Goal: Task Accomplishment & Management: Use online tool/utility

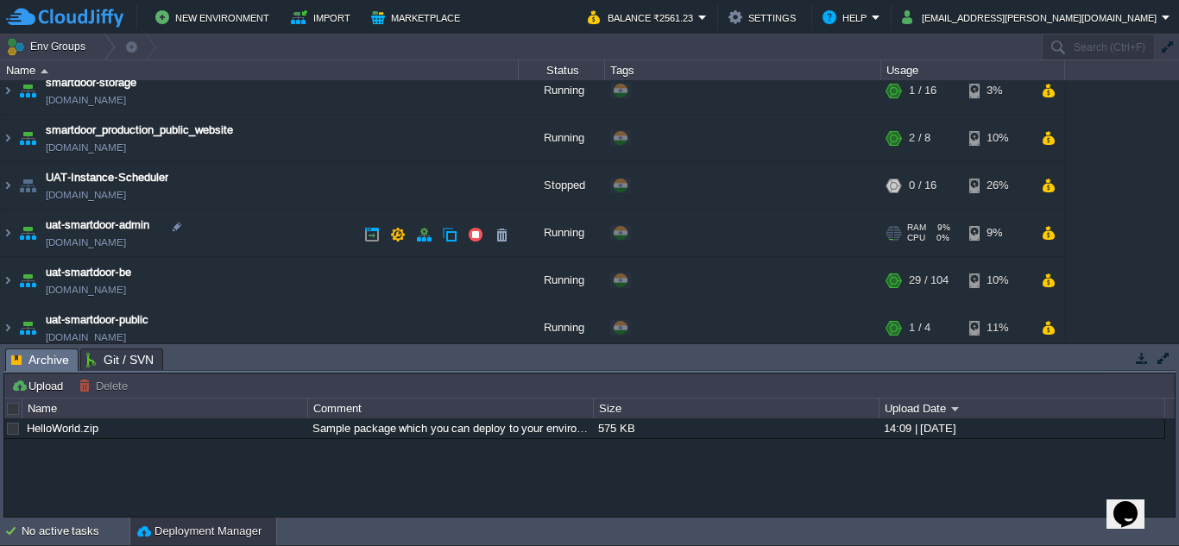
scroll to position [117, 0]
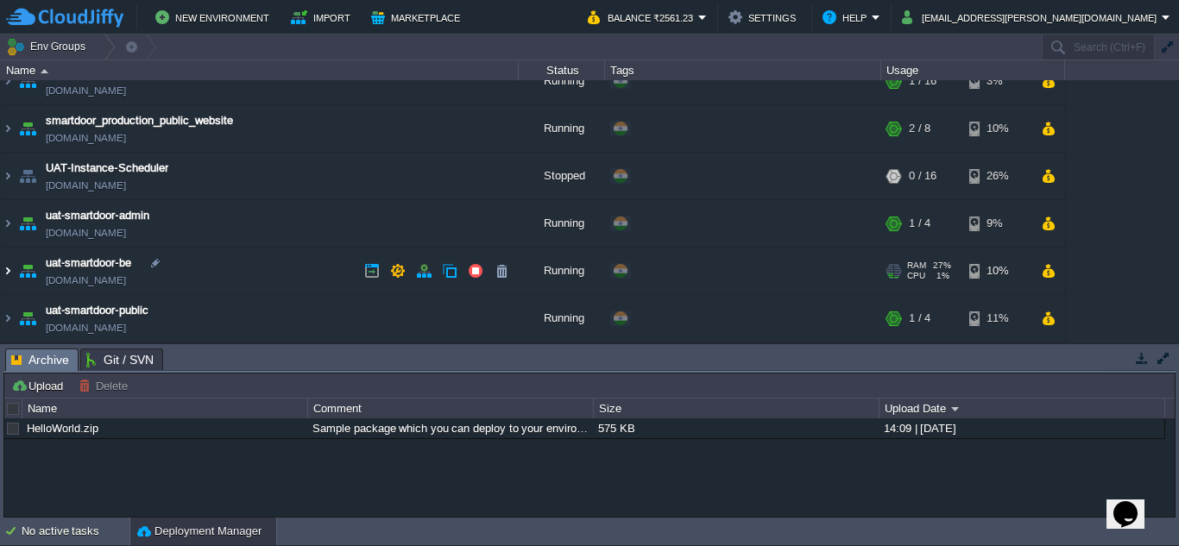
click at [11, 274] on img at bounding box center [8, 271] width 14 height 47
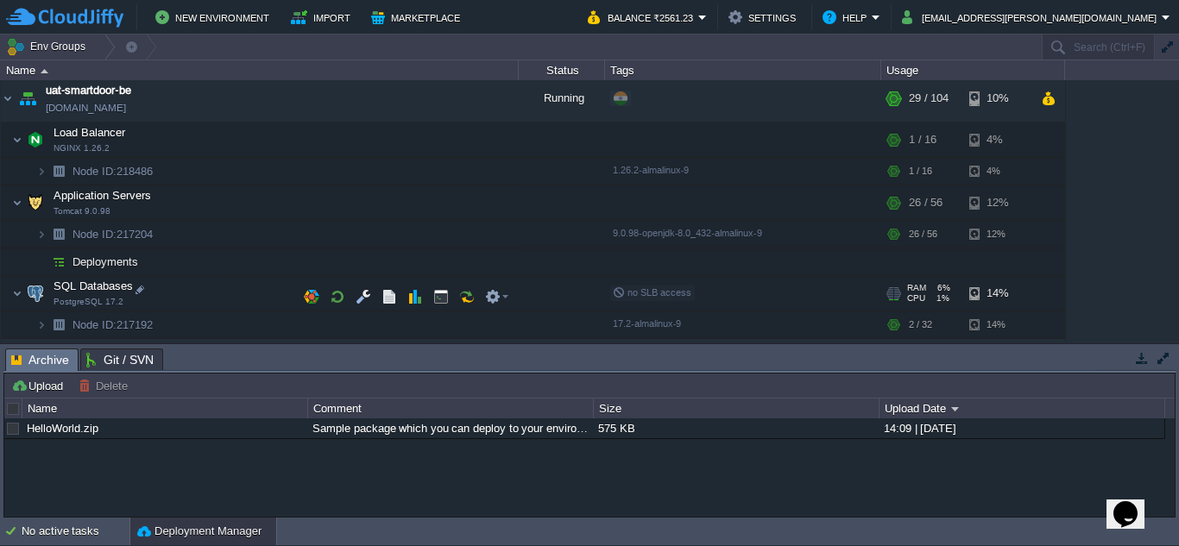
scroll to position [295, 0]
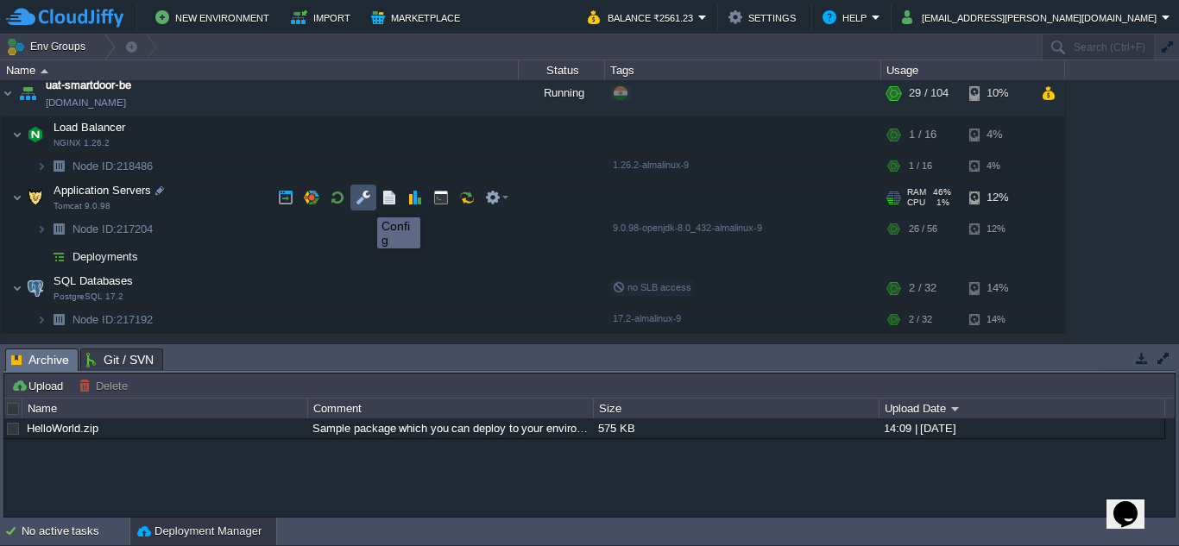
click at [364, 202] on button "button" at bounding box center [364, 198] width 16 height 16
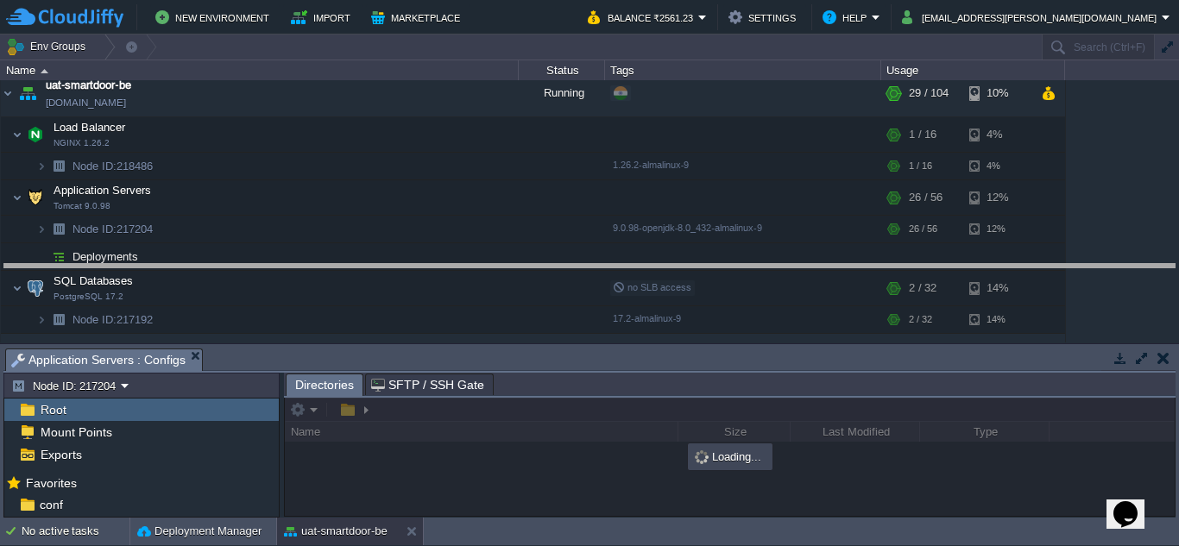
drag, startPoint x: 457, startPoint y: 358, endPoint x: 431, endPoint y: 270, distance: 91.8
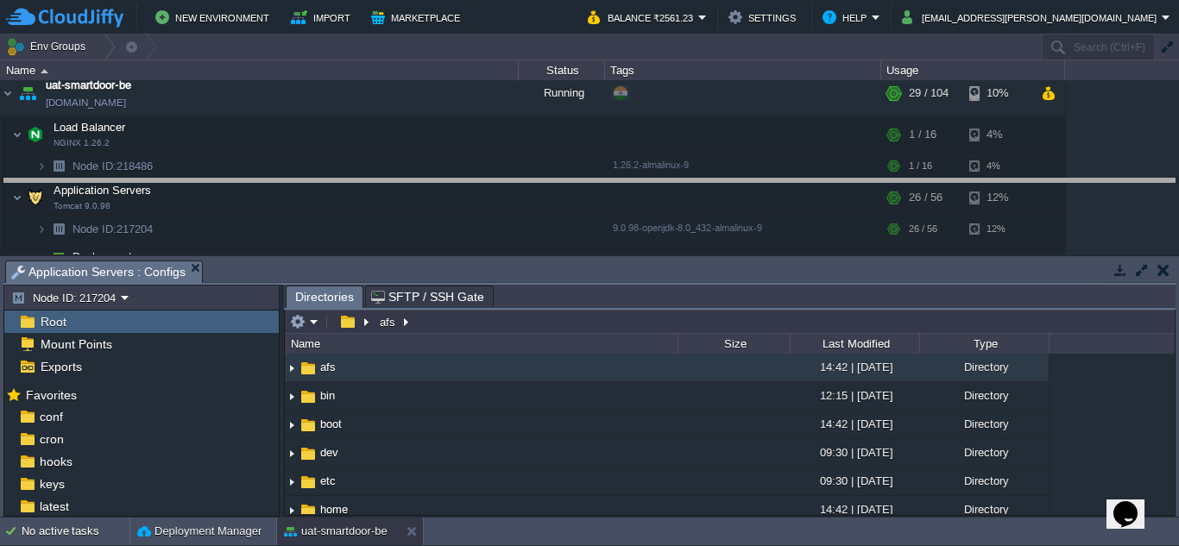
drag, startPoint x: 499, startPoint y: 268, endPoint x: 503, endPoint y: 186, distance: 81.3
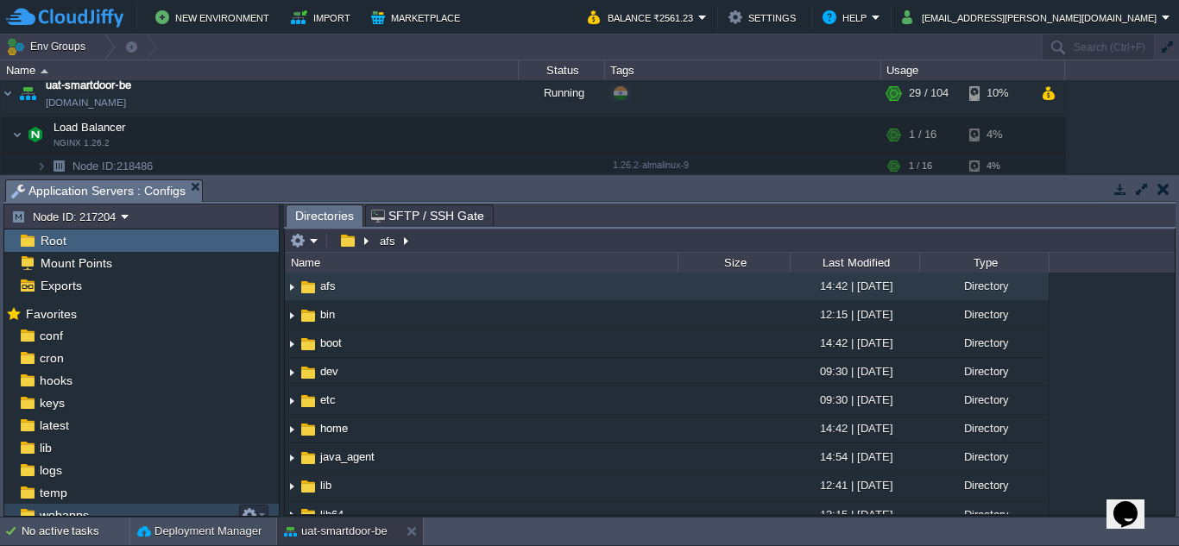
scroll to position [29, 0]
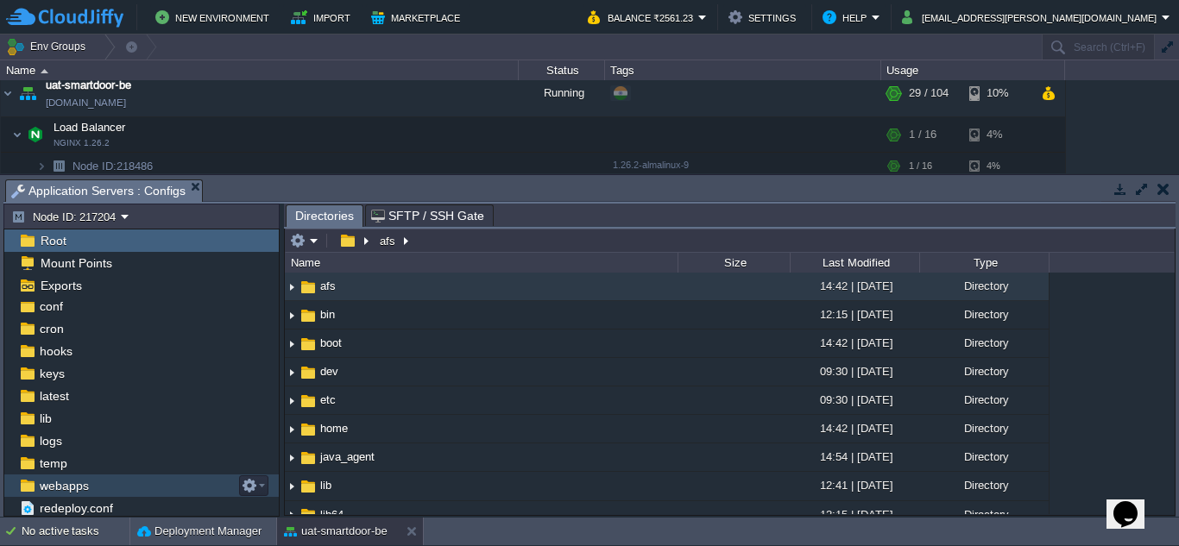
click at [98, 487] on div "webapps" at bounding box center [141, 486] width 275 height 22
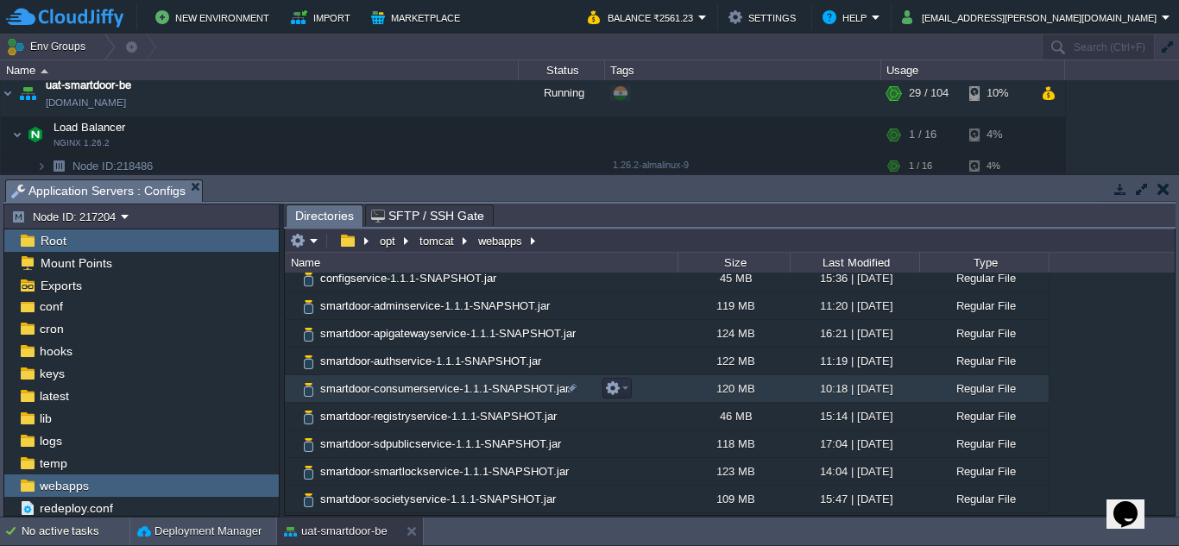
scroll to position [261, 0]
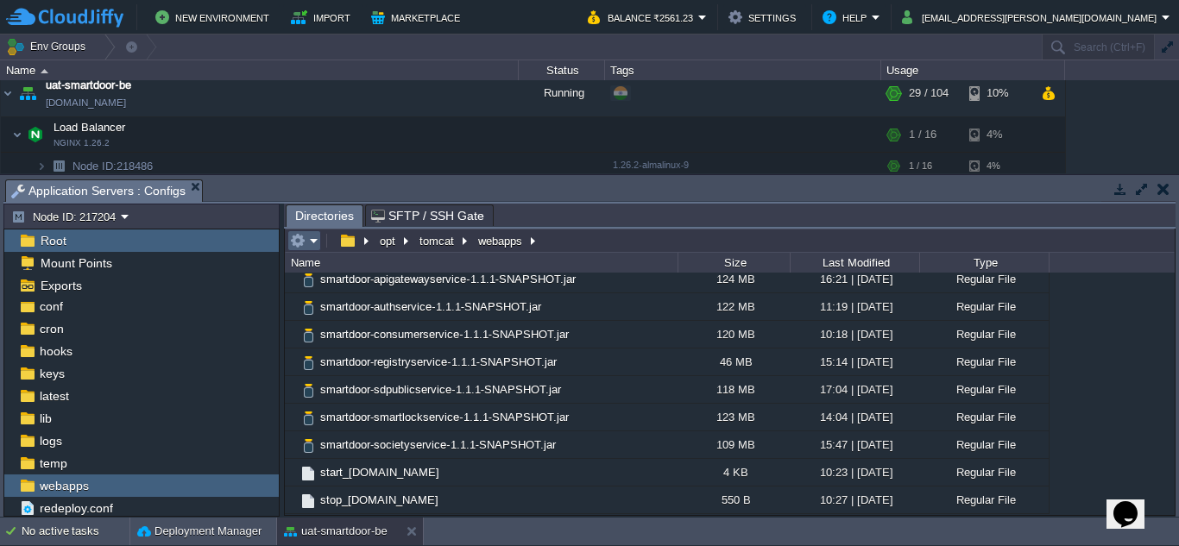
click at [317, 240] on em at bounding box center [304, 241] width 28 height 16
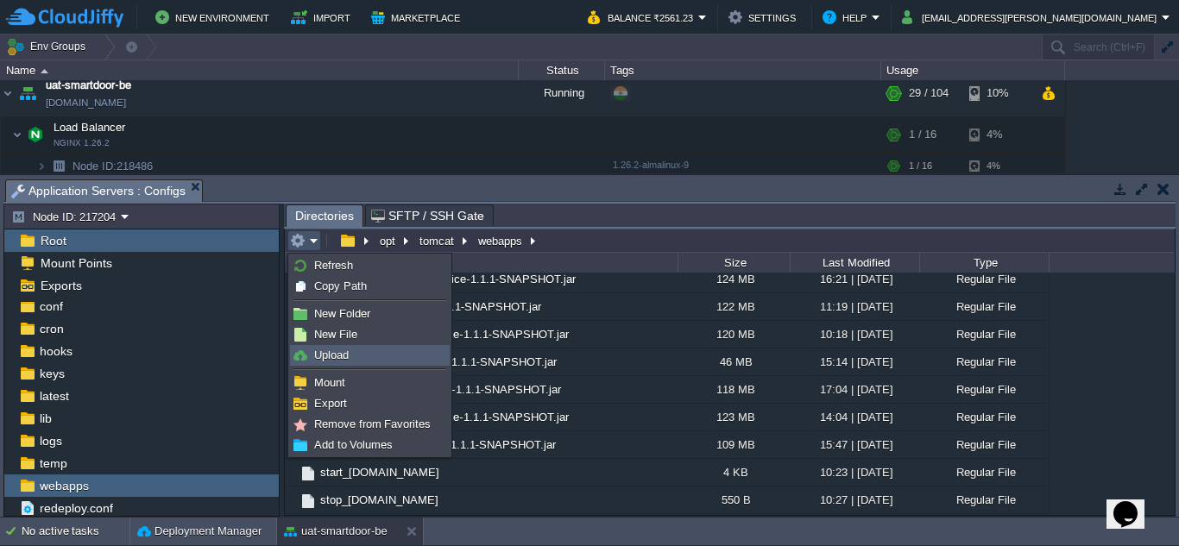
click at [346, 354] on span "Upload" at bounding box center [331, 355] width 35 height 13
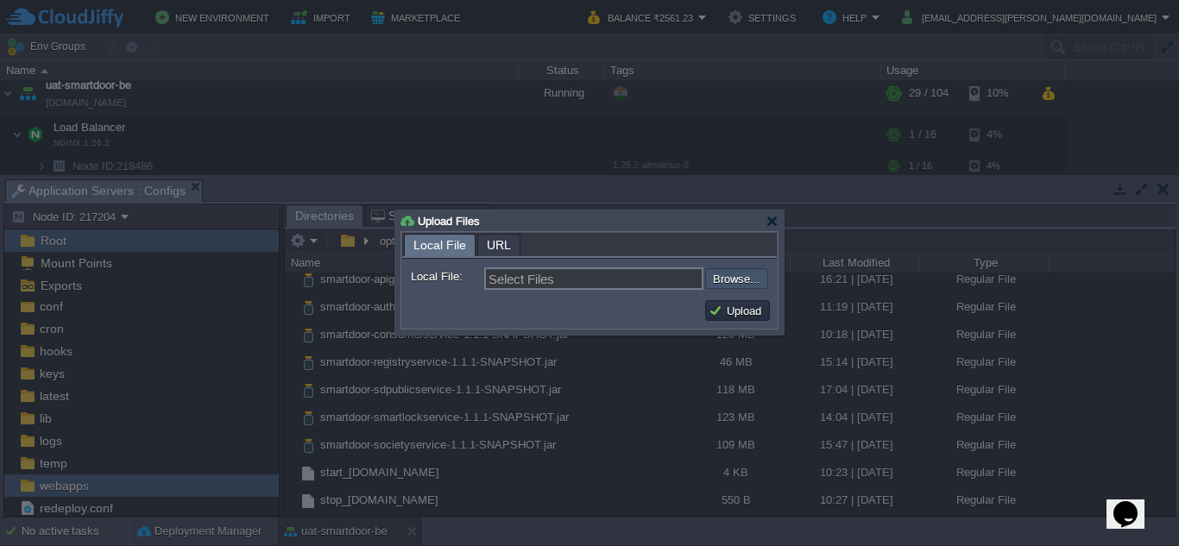
click at [729, 284] on input "file" at bounding box center [659, 278] width 218 height 21
type input "C:\fakepath\smartdoor-consumerservice-1.1.1-SNAPSHOT.jar"
type input "smartdoor-consumerservice-1.1.1-SNAPSHOT.jar"
click at [735, 306] on button "Upload" at bounding box center [738, 311] width 58 height 16
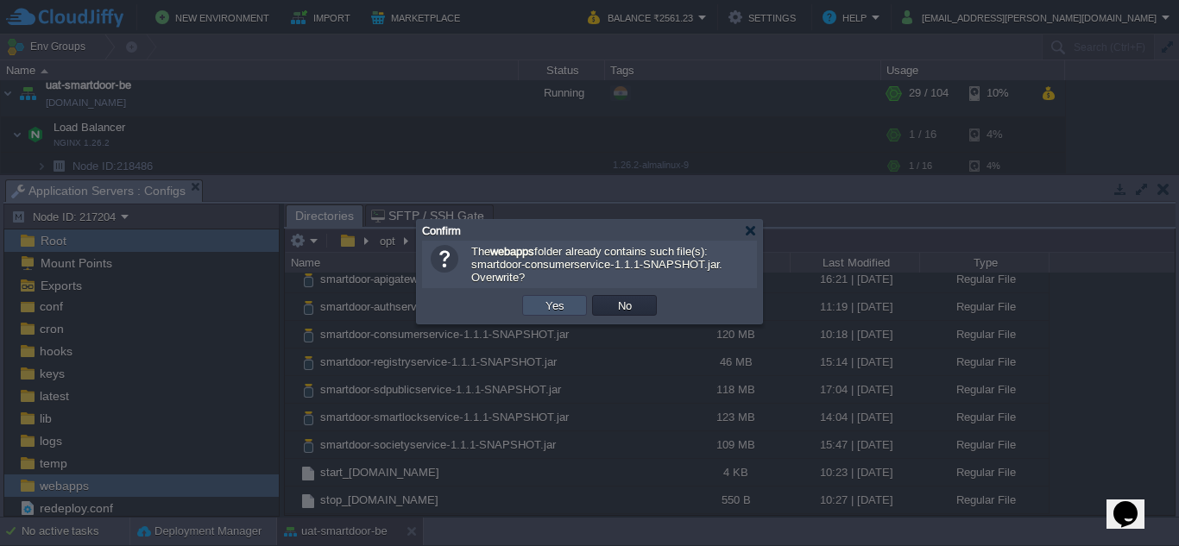
click at [547, 305] on button "Yes" at bounding box center [554, 306] width 29 height 16
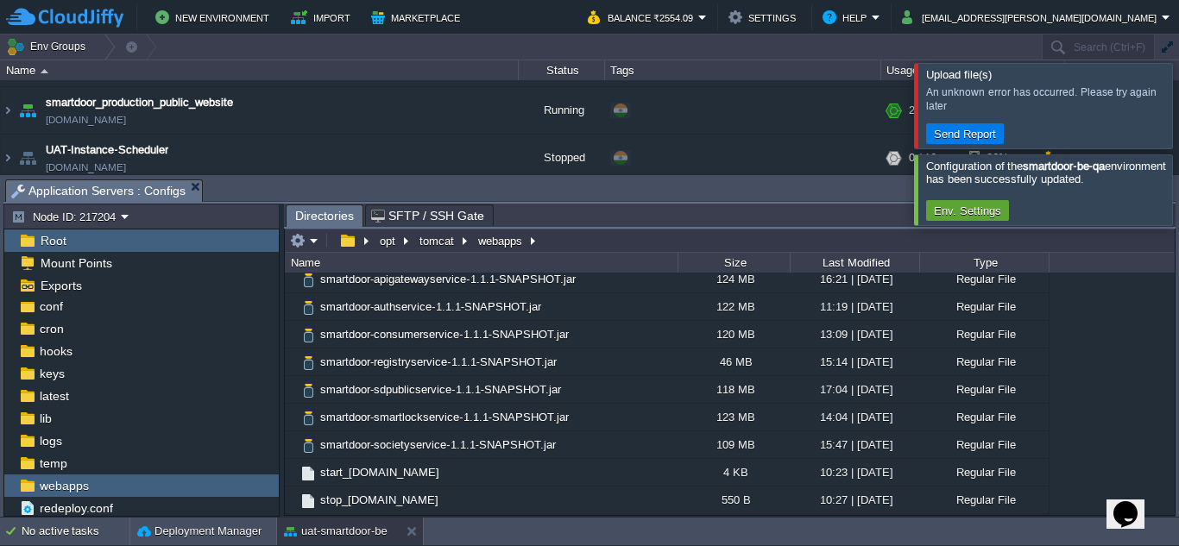
scroll to position [0, 0]
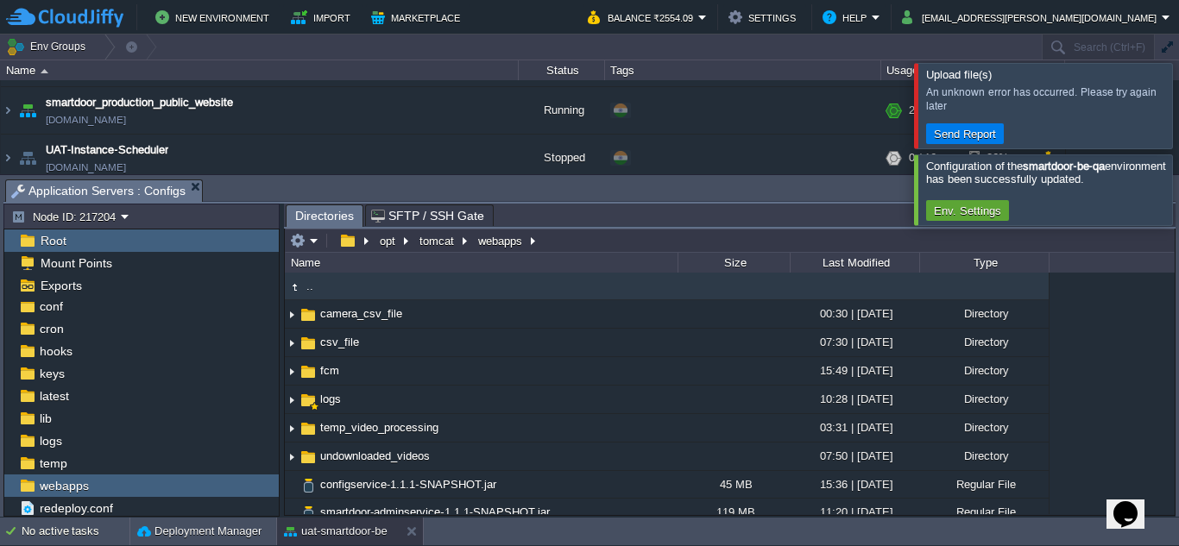
click at [1178, 167] on div at bounding box center [1200, 190] width 0 height 70
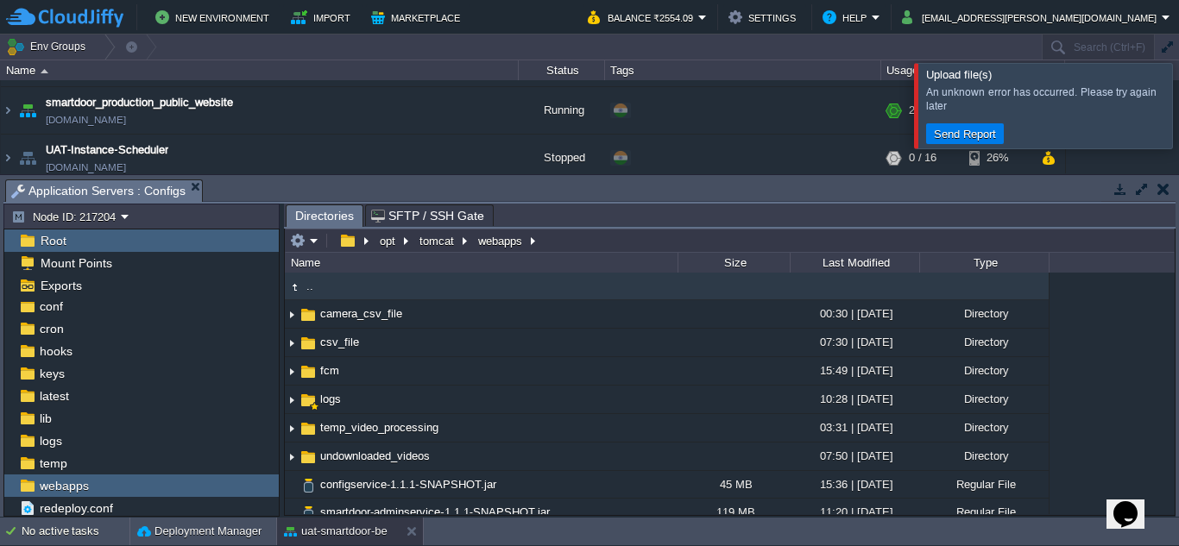
click at [1178, 129] on div at bounding box center [1200, 105] width 0 height 85
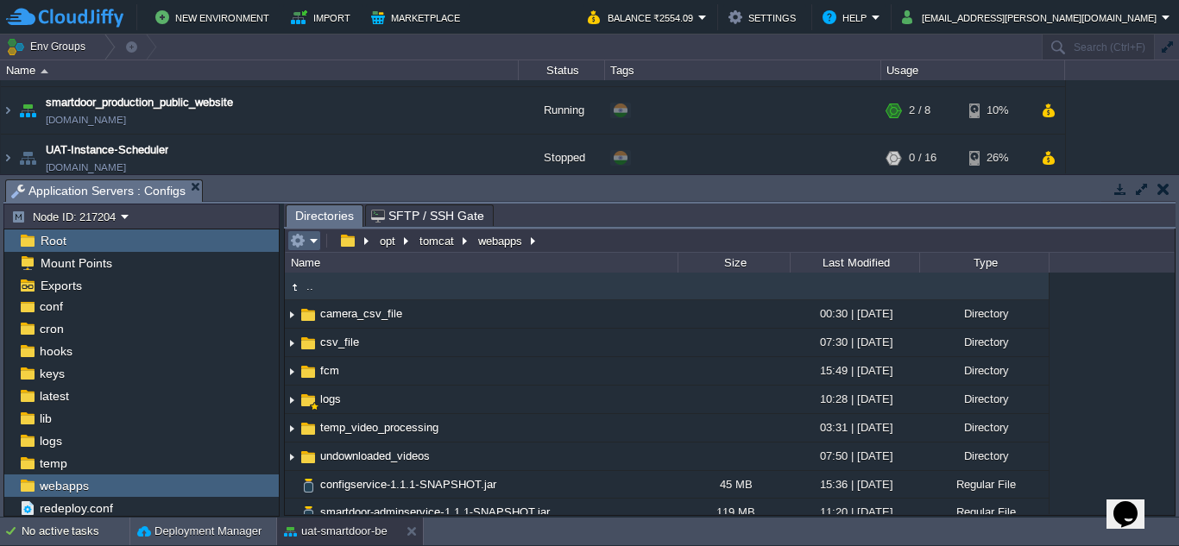
click at [312, 246] on em at bounding box center [304, 241] width 28 height 16
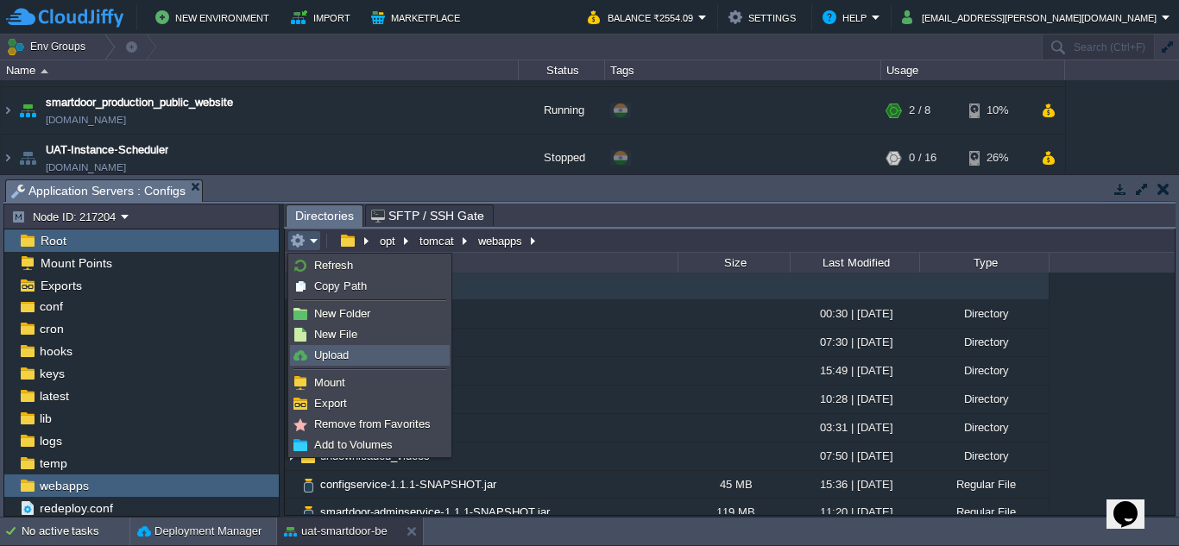
click at [332, 350] on span "Upload" at bounding box center [331, 355] width 35 height 13
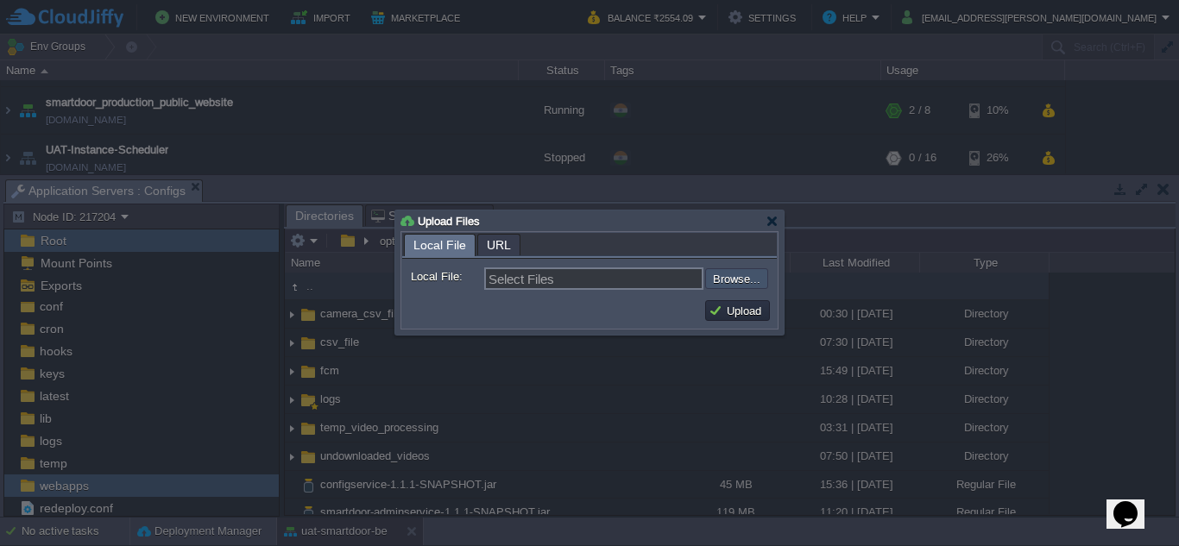
click at [729, 289] on input "file" at bounding box center [659, 278] width 218 height 21
type input "C:\fakepath\smartdoor-adminservice-1.1.1-SNAPSHOT.jar"
type input "smartdoor-adminservice-1.1.1-SNAPSHOT.jar"
click at [733, 307] on button "Upload" at bounding box center [738, 311] width 58 height 16
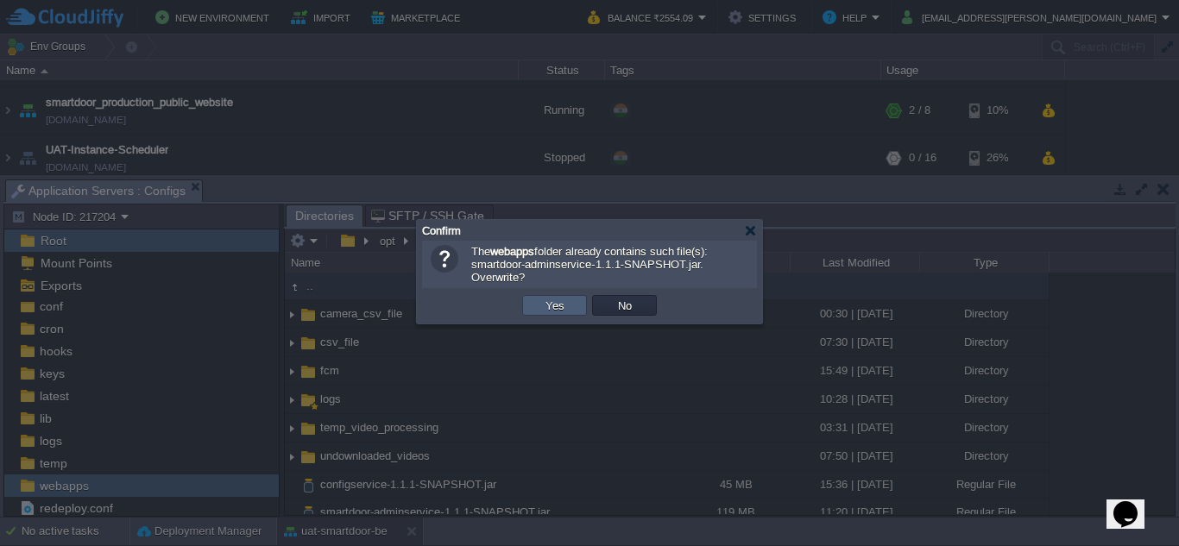
click at [572, 309] on td "Yes" at bounding box center [554, 305] width 65 height 21
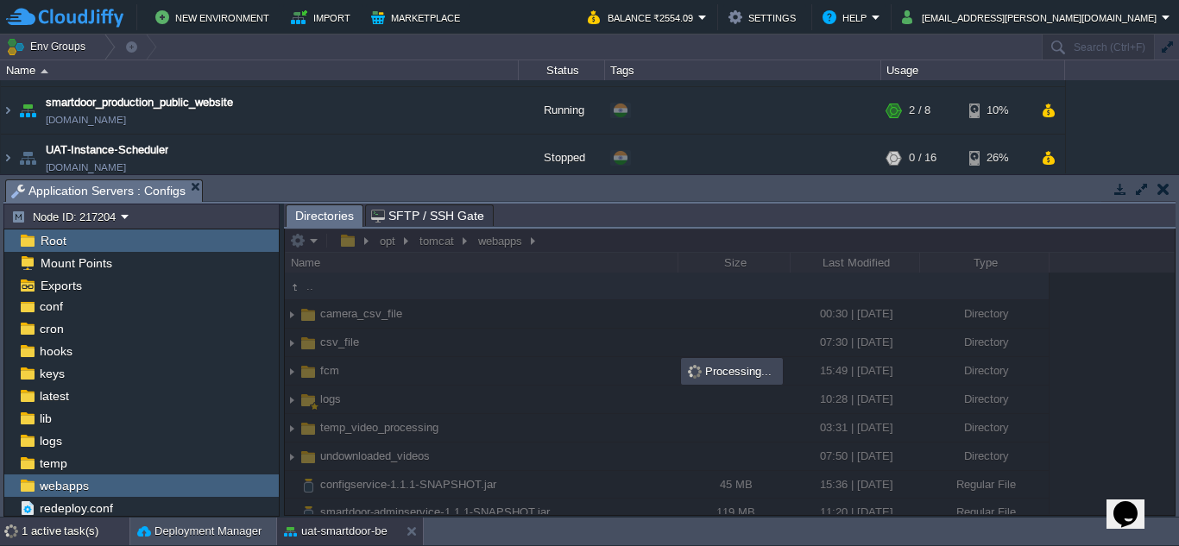
click at [73, 528] on div "1 active task(s)" at bounding box center [76, 532] width 108 height 28
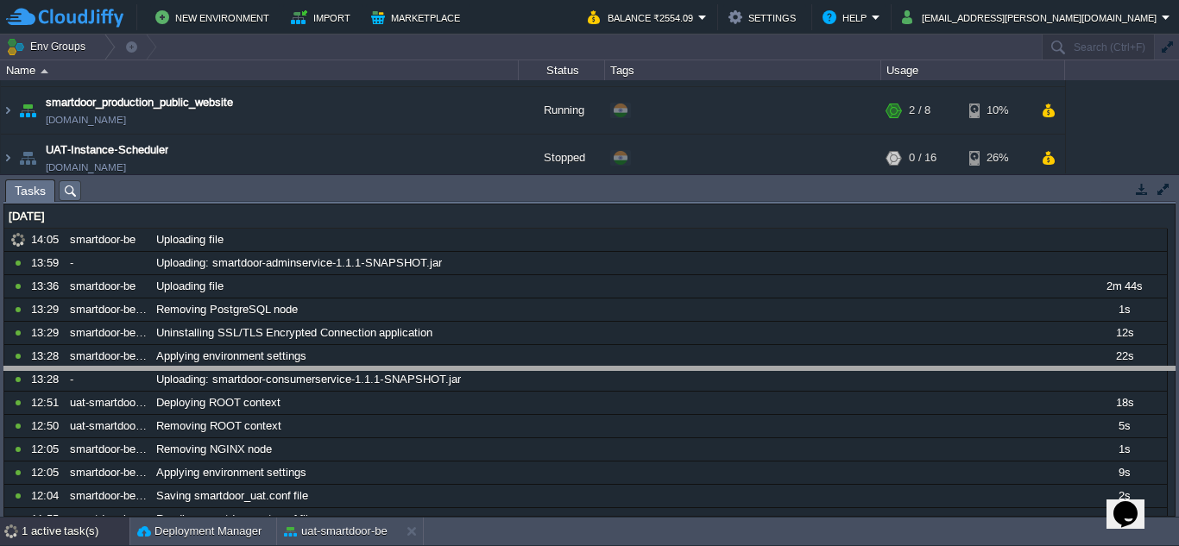
drag, startPoint x: 409, startPoint y: 185, endPoint x: 408, endPoint y: 371, distance: 186.5
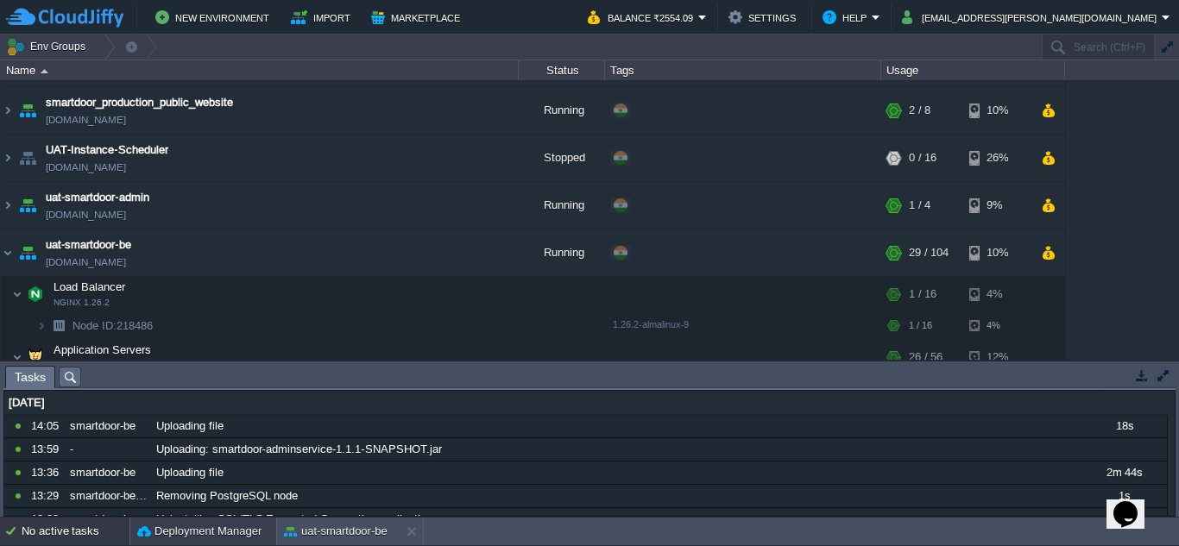
click at [200, 525] on button "Deployment Manager" at bounding box center [199, 531] width 124 height 17
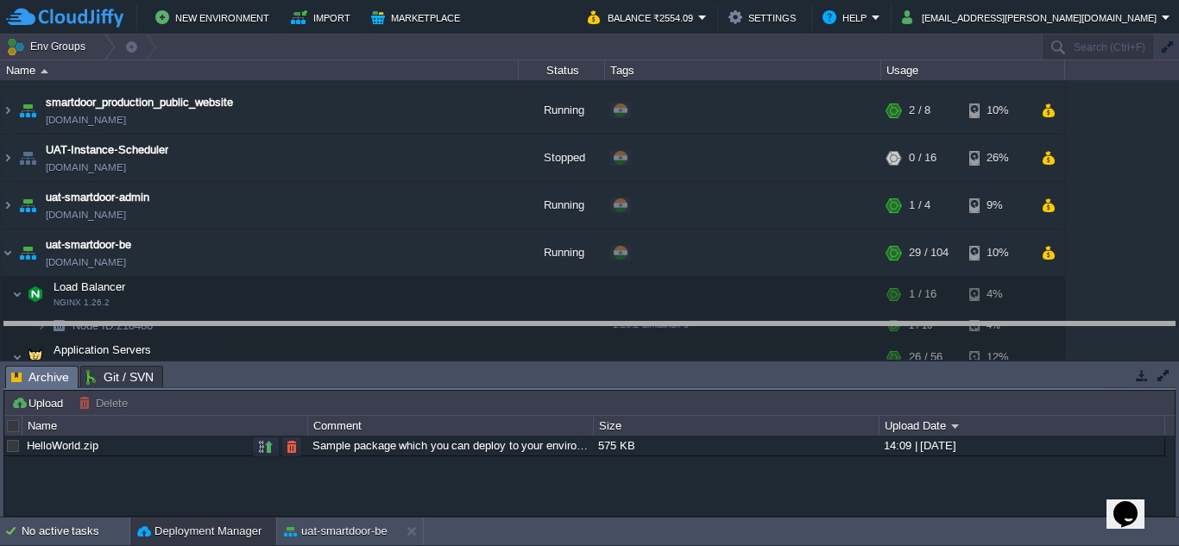
drag, startPoint x: 403, startPoint y: 373, endPoint x: 403, endPoint y: 350, distance: 23.3
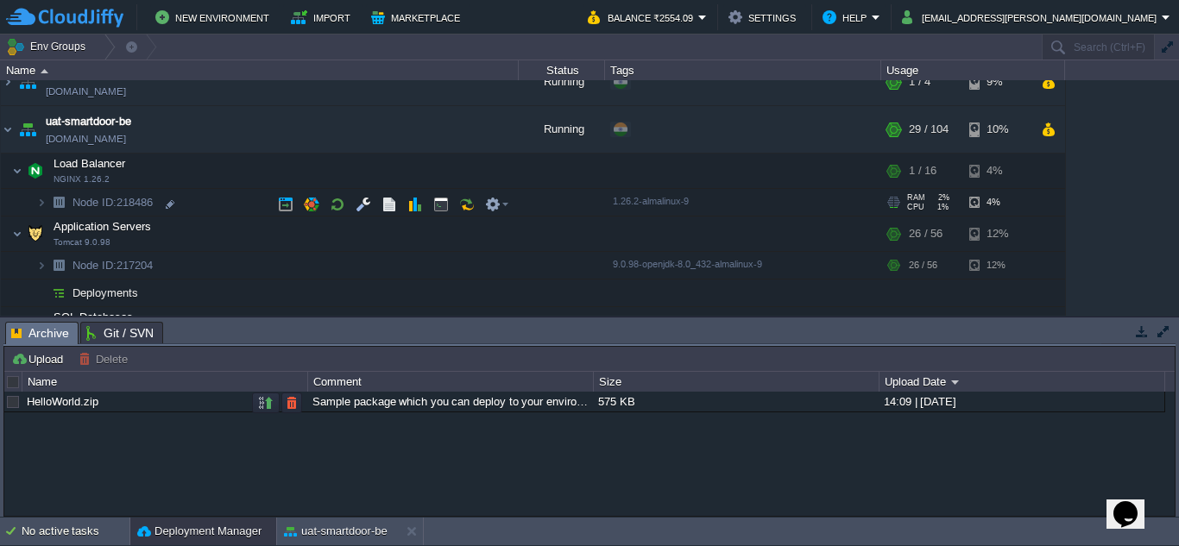
scroll to position [351, 0]
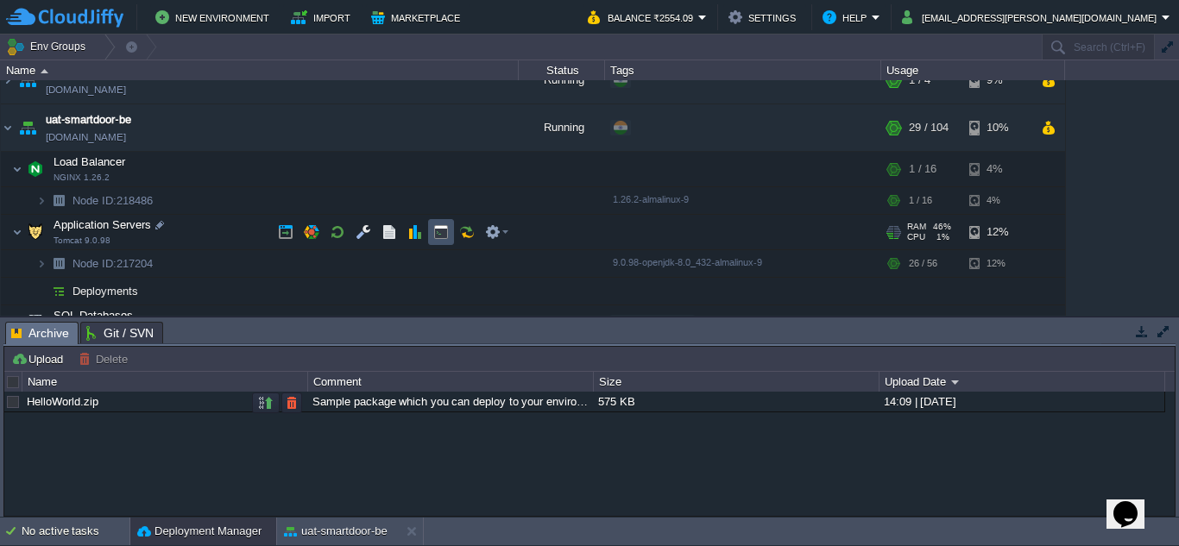
click at [434, 232] on button "button" at bounding box center [441, 232] width 16 height 16
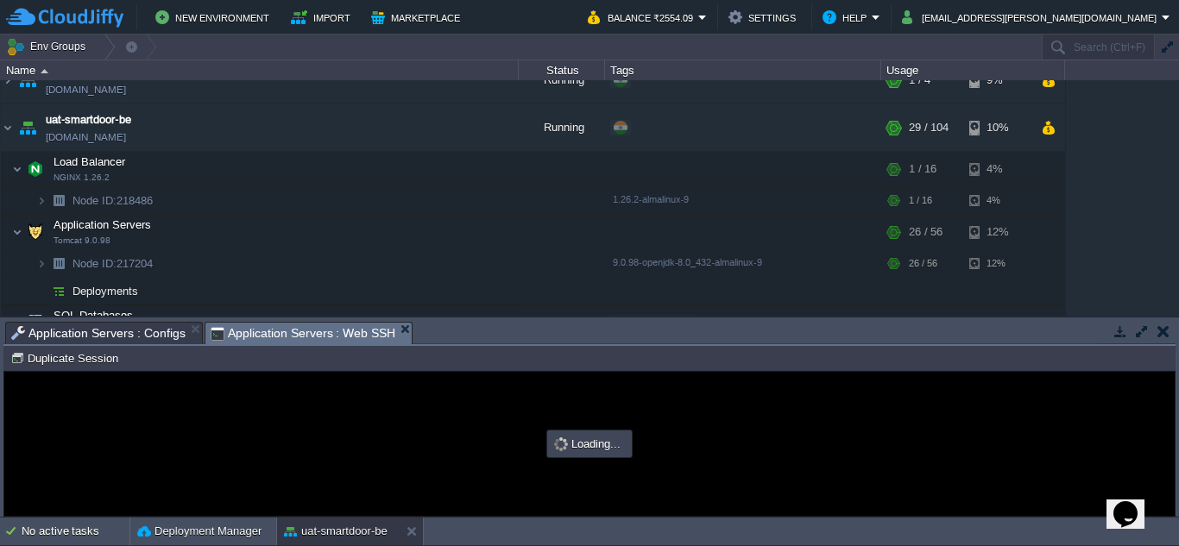
scroll to position [0, 0]
type input "#000000"
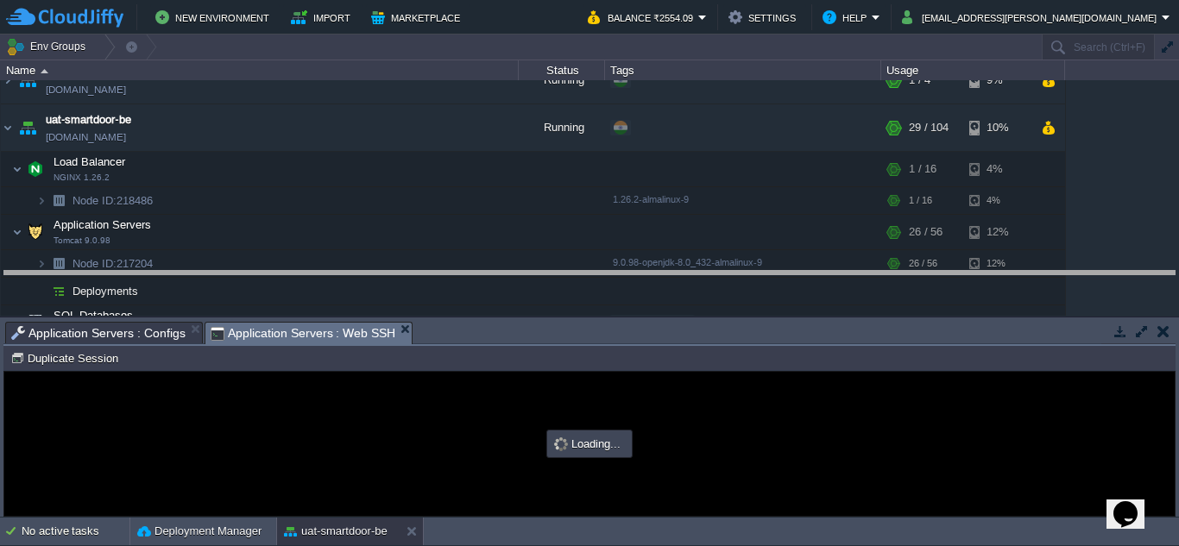
drag, startPoint x: 569, startPoint y: 325, endPoint x: 584, endPoint y: 270, distance: 56.6
click at [584, 270] on body "New Environment Import Marketplace Bonus ₹0.00 Upgrade Account Balance ₹2554.09…" at bounding box center [589, 273] width 1179 height 546
